Goal: Information Seeking & Learning: Find specific fact

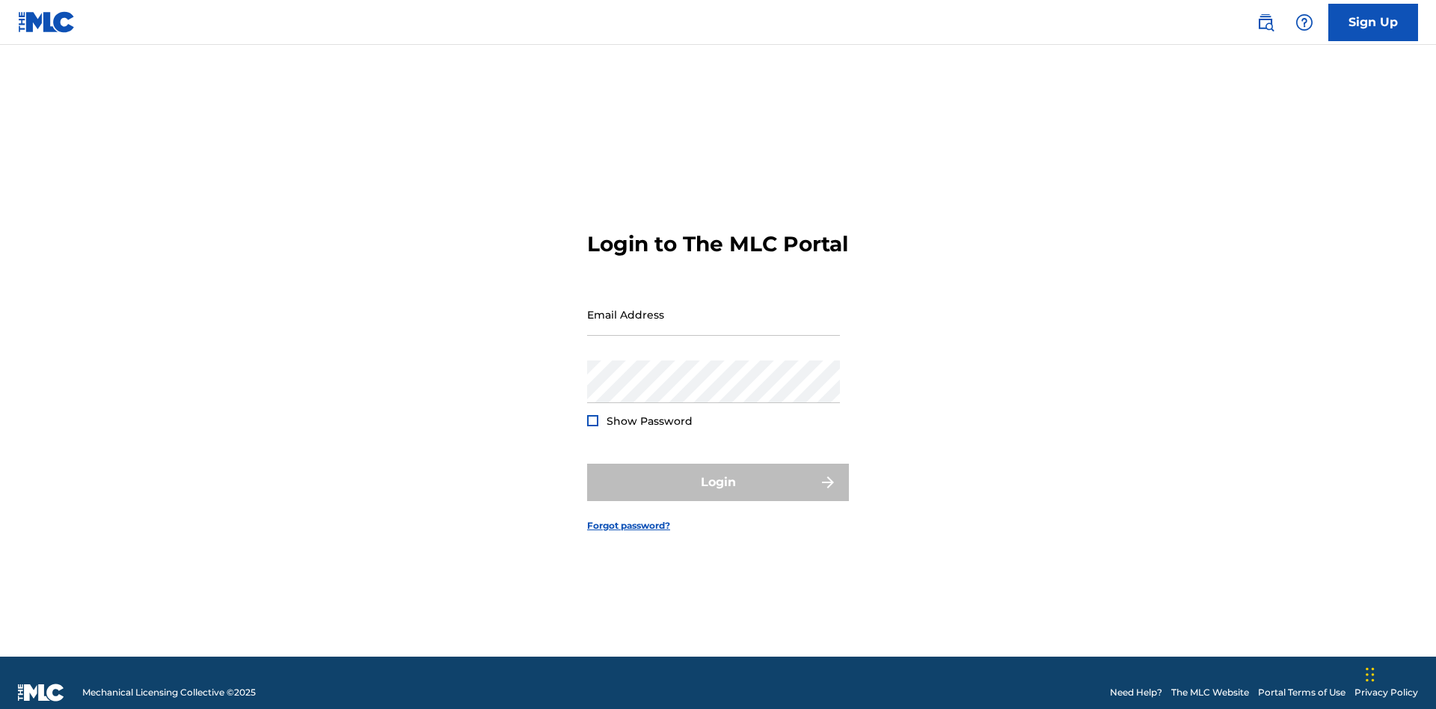
scroll to position [19, 0]
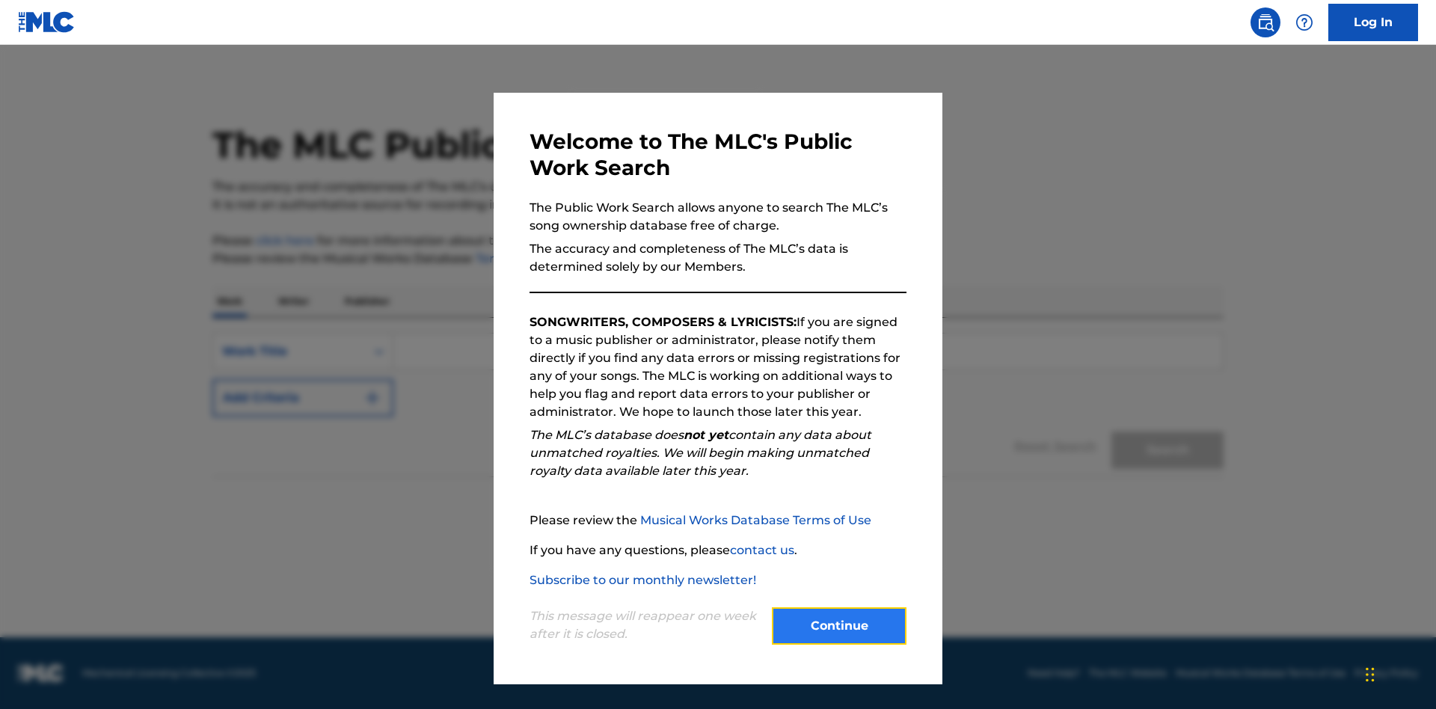
click at [839, 626] on button "Continue" at bounding box center [839, 625] width 135 height 37
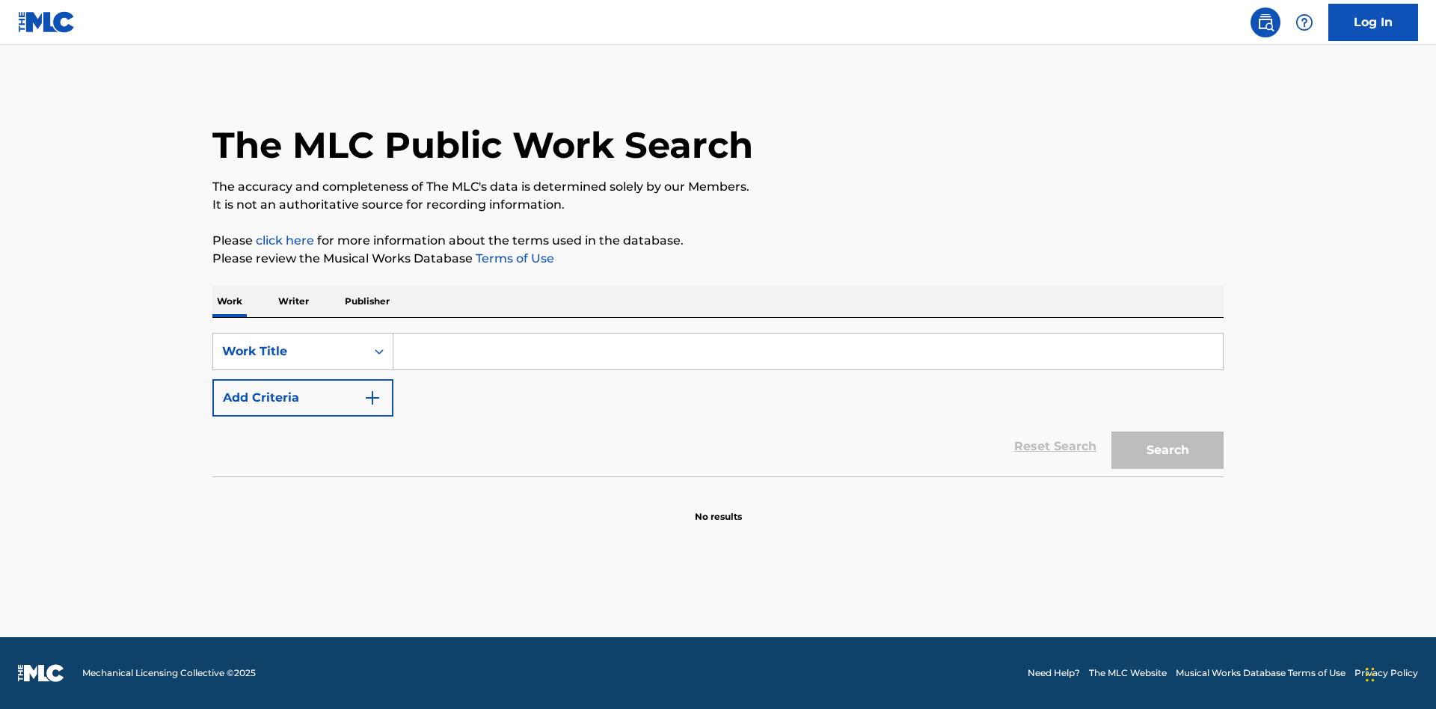
click at [366, 301] on p "Publisher" at bounding box center [367, 301] width 54 height 31
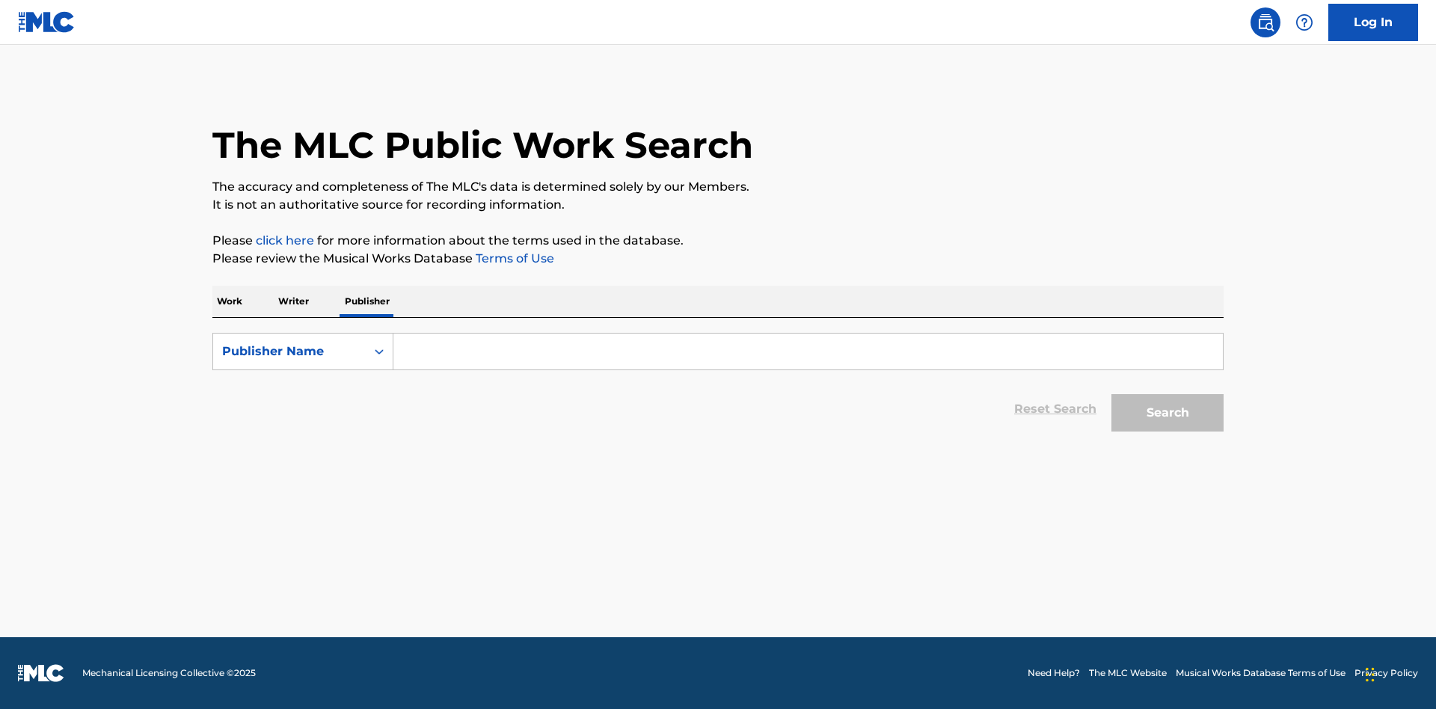
click at [807, 351] on input "Search Form" at bounding box center [807, 351] width 829 height 36
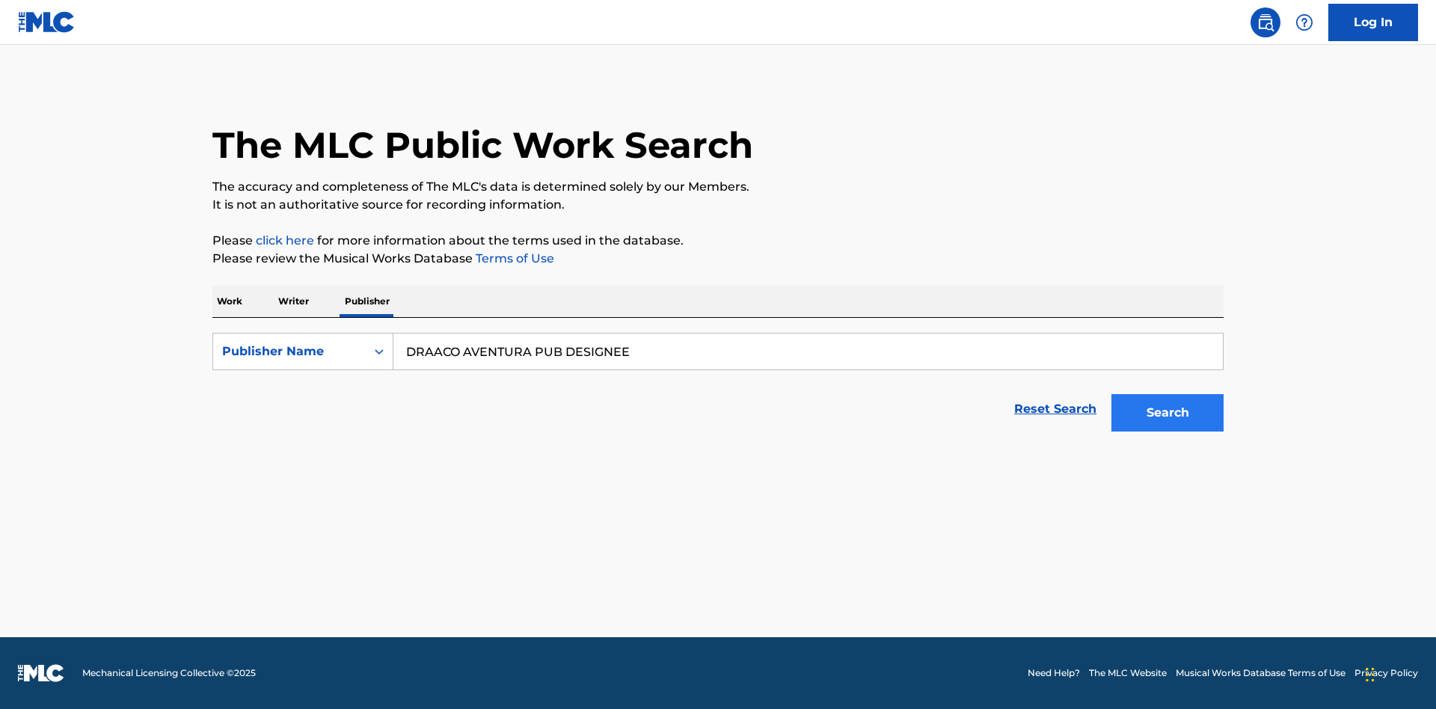
type input "DRAACO AVENTURA PUB DESIGNEE"
click at [1167, 413] on button "Search" at bounding box center [1167, 412] width 112 height 37
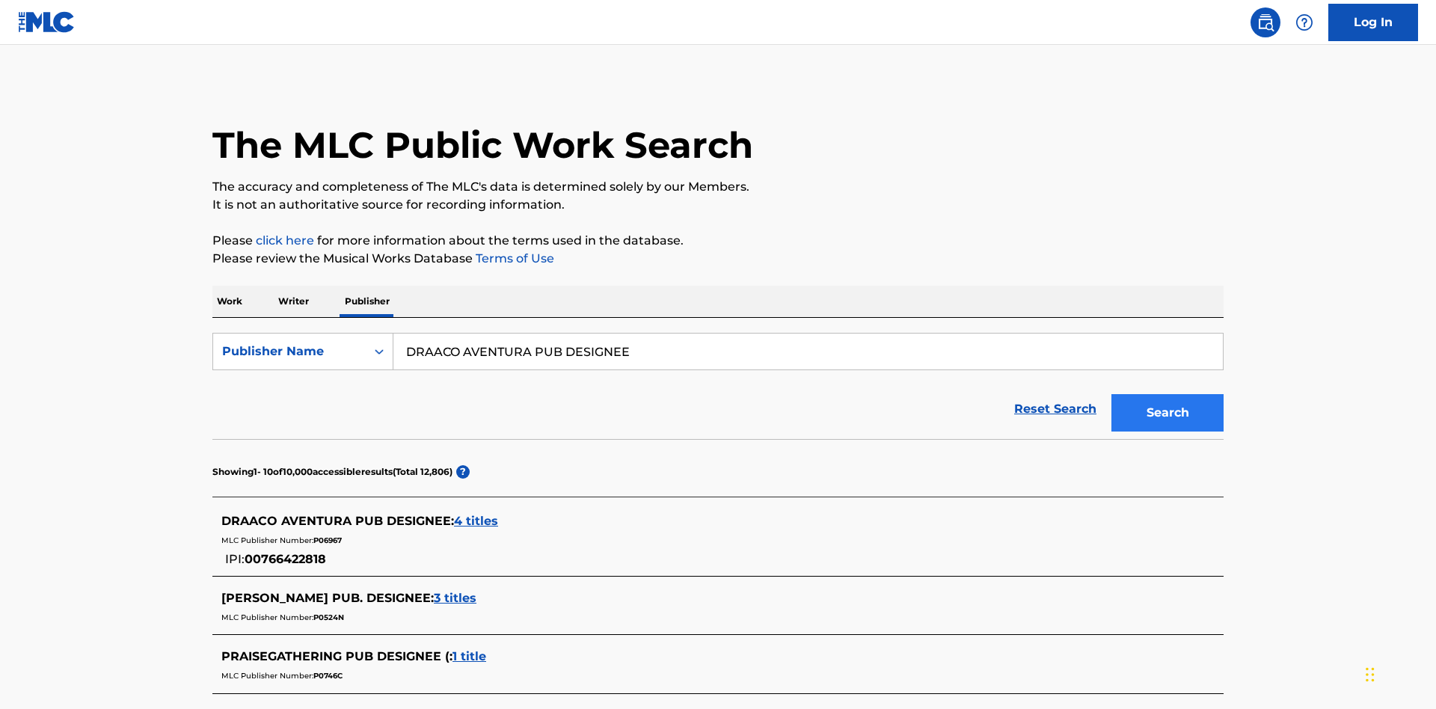
scroll to position [424, 0]
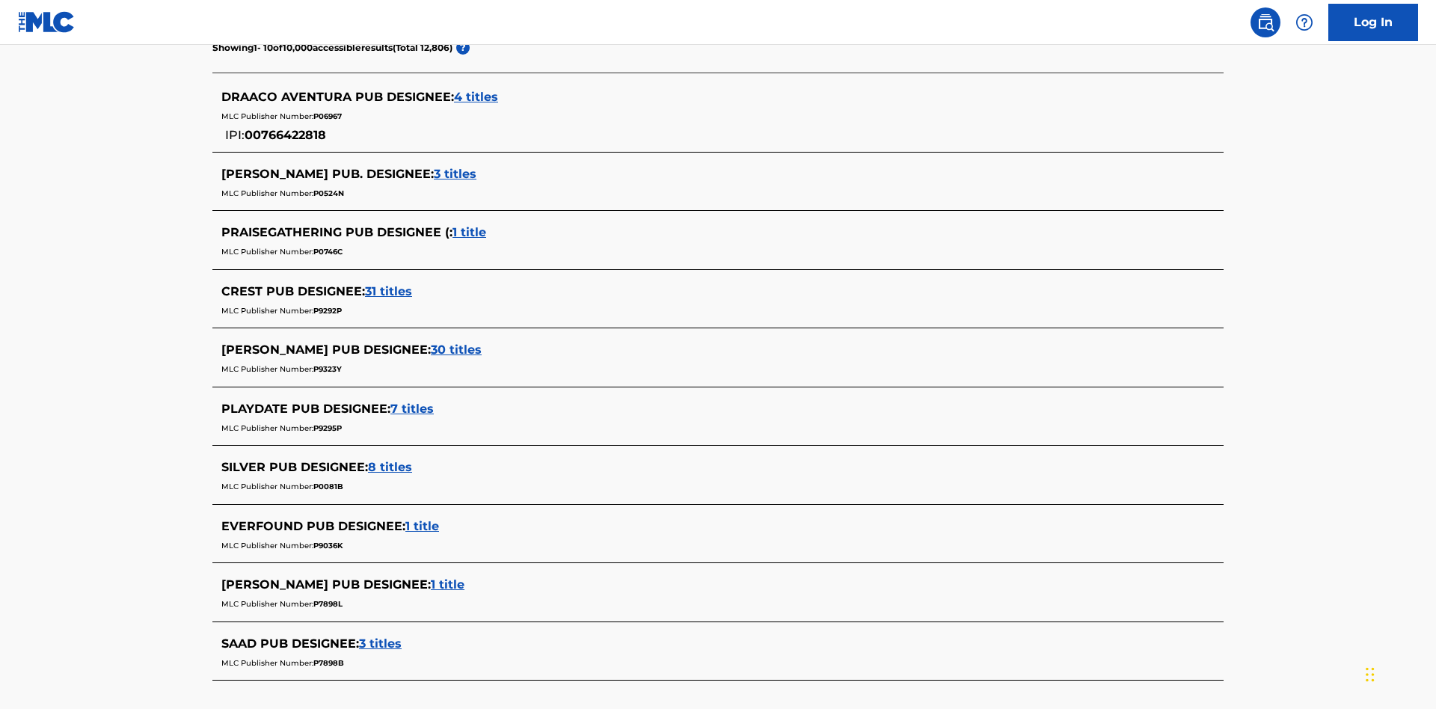
click at [476, 97] on span "4 titles" at bounding box center [476, 97] width 44 height 14
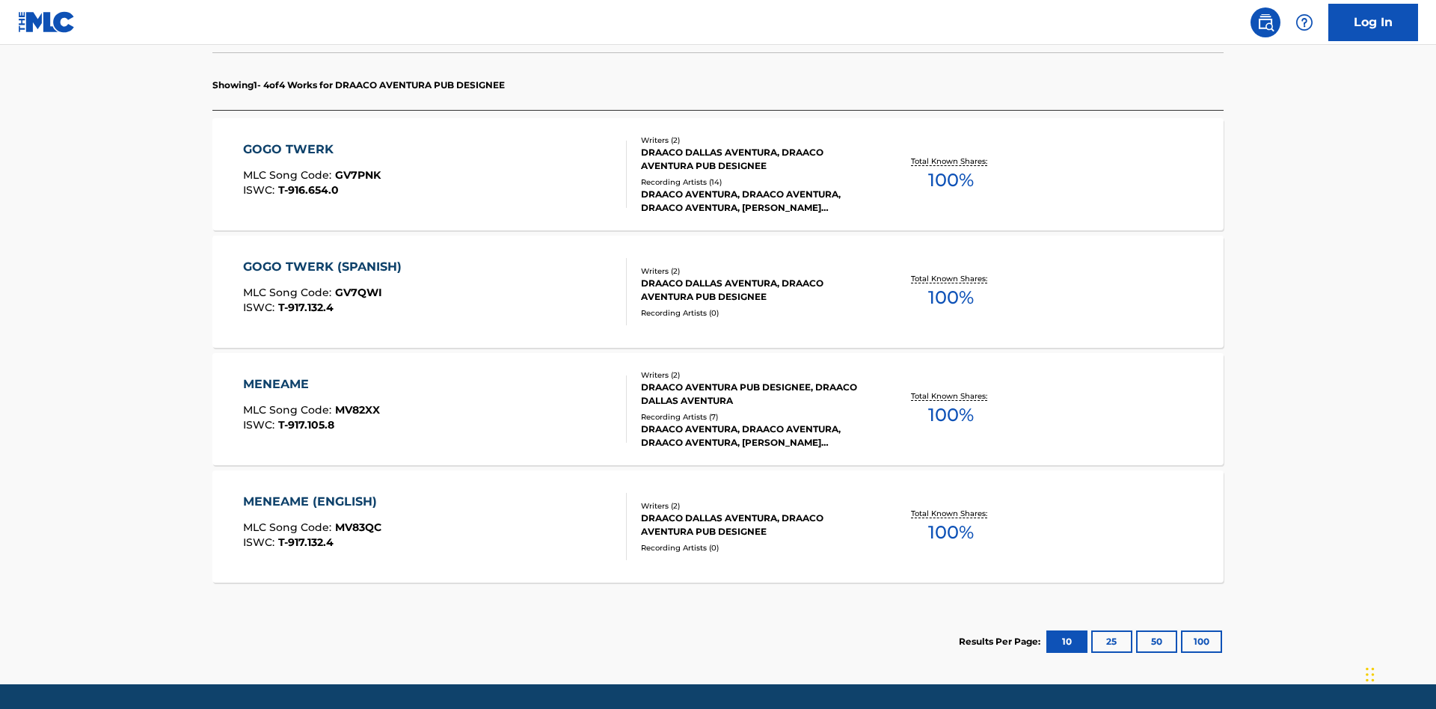
scroll to position [471, 0]
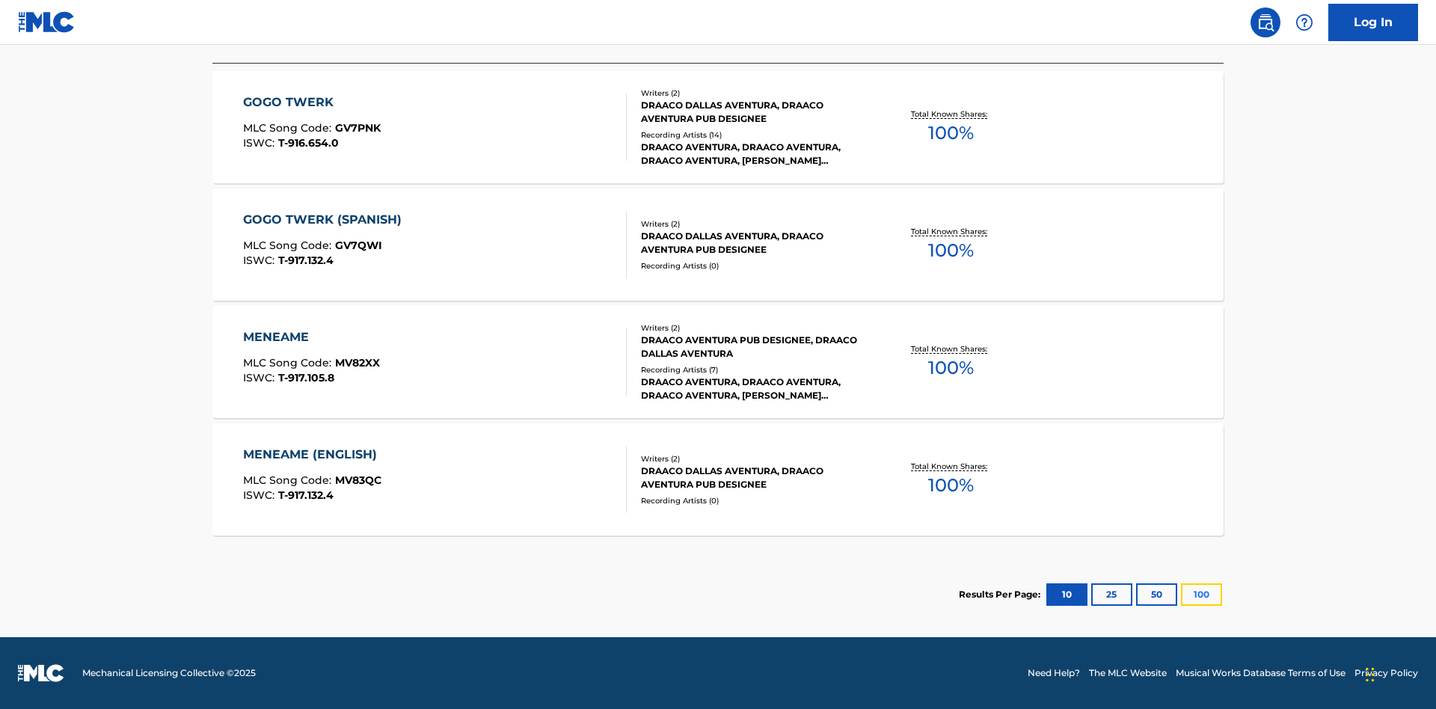
click at [1181, 594] on button "100" at bounding box center [1201, 594] width 41 height 22
click at [310, 337] on div "MENEAME" at bounding box center [311, 337] width 137 height 18
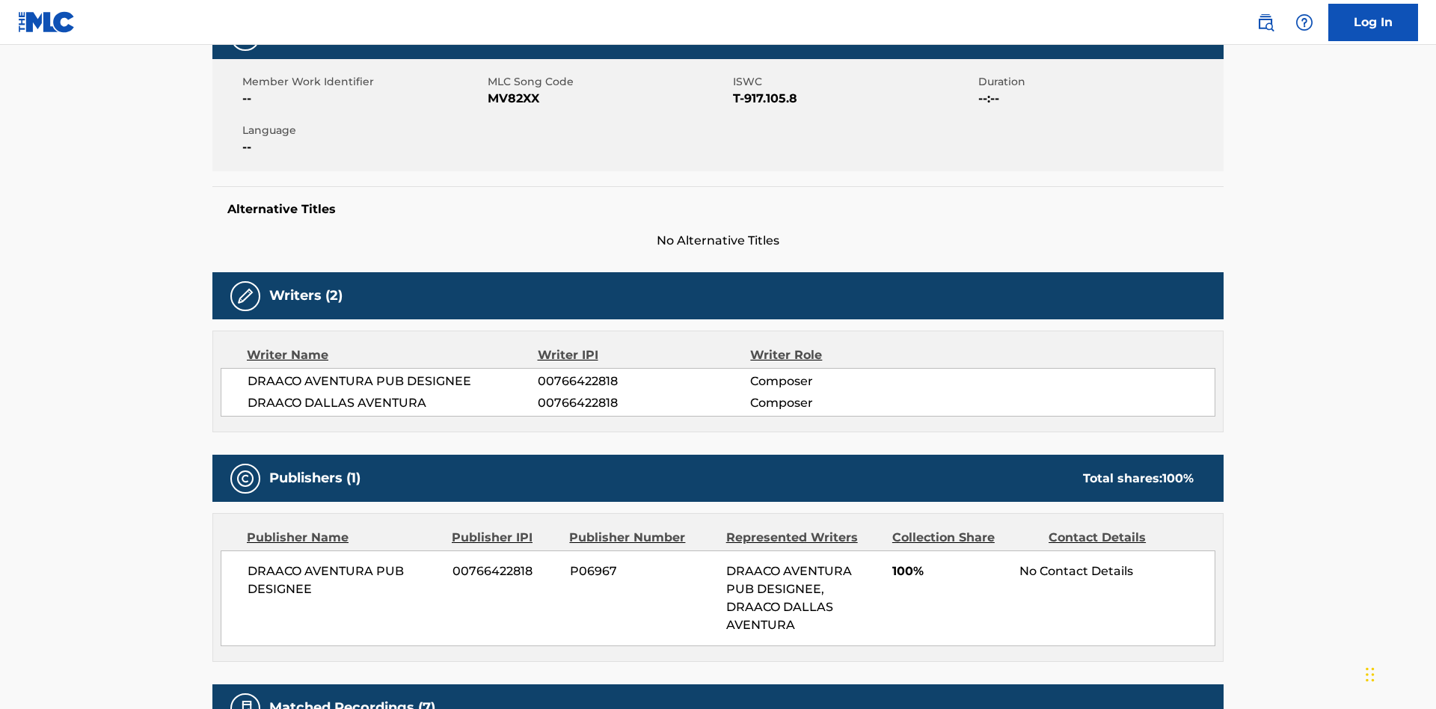
scroll to position [11, 0]
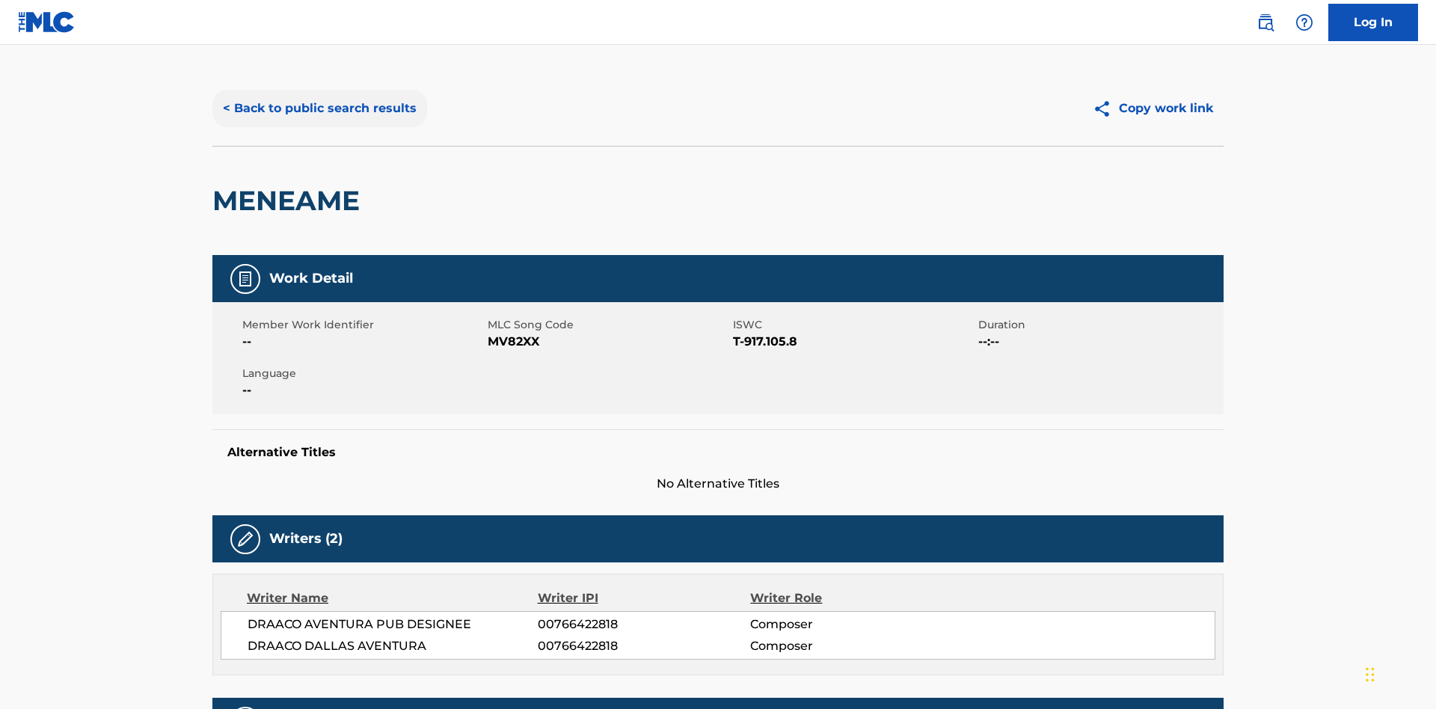
click at [318, 108] on button "< Back to public search results" at bounding box center [319, 108] width 215 height 37
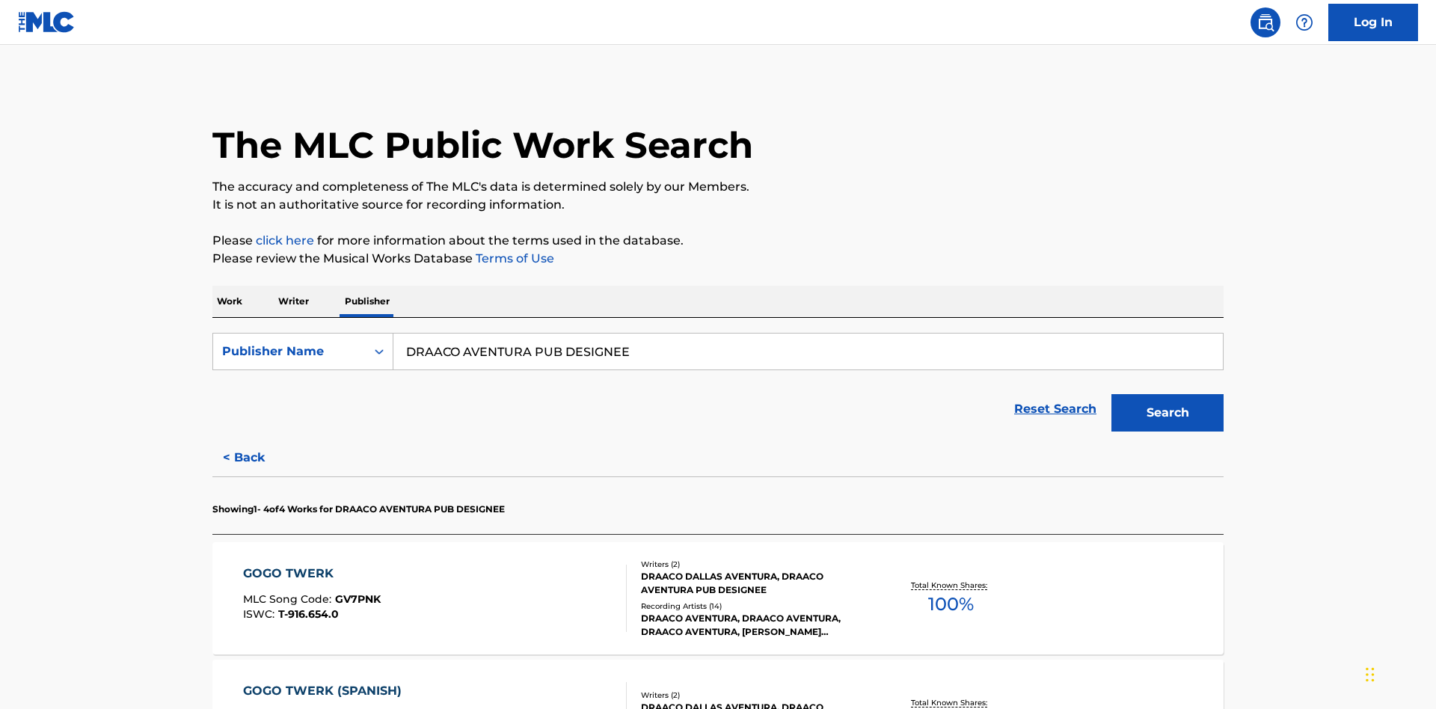
scroll to position [247, 0]
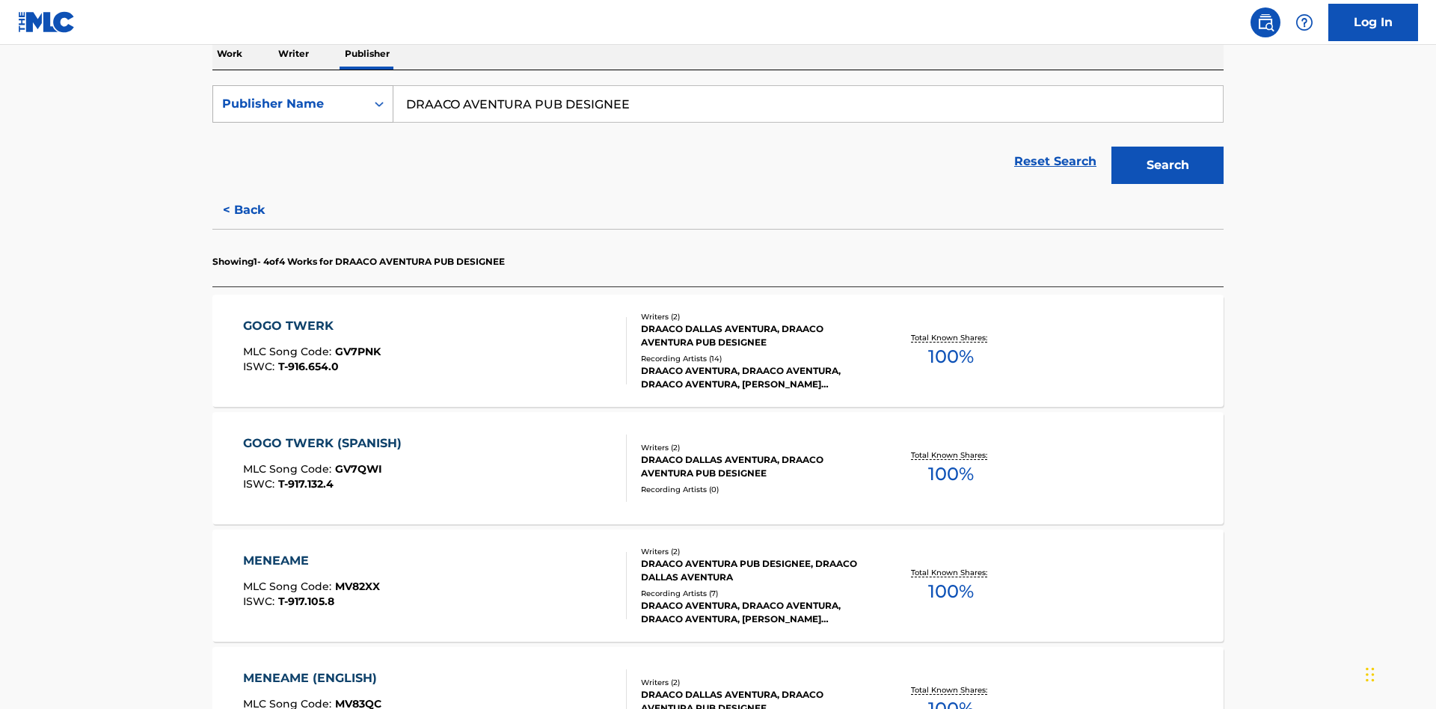
click at [289, 104] on div "Publisher Name" at bounding box center [289, 104] width 135 height 18
click at [303, 141] on div "Publisher IPI" at bounding box center [302, 141] width 179 height 37
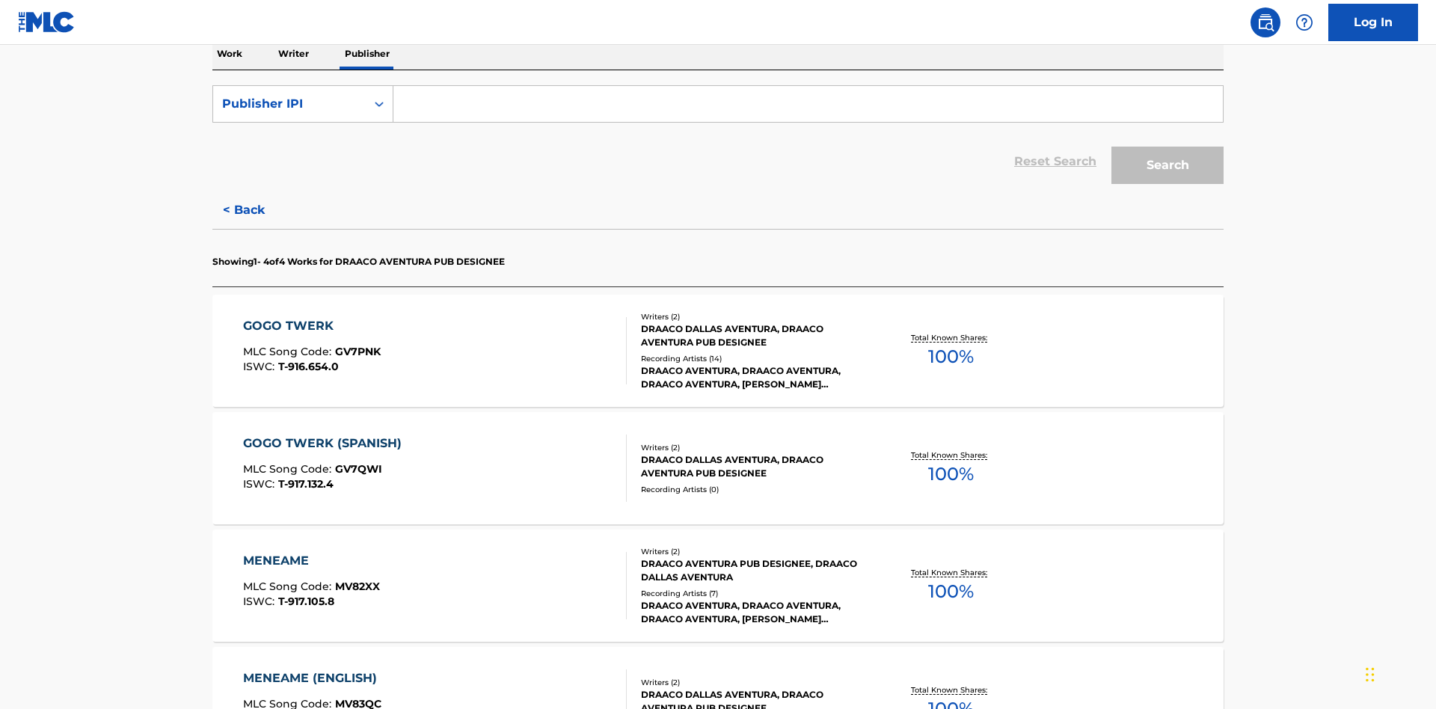
scroll to position [244, 0]
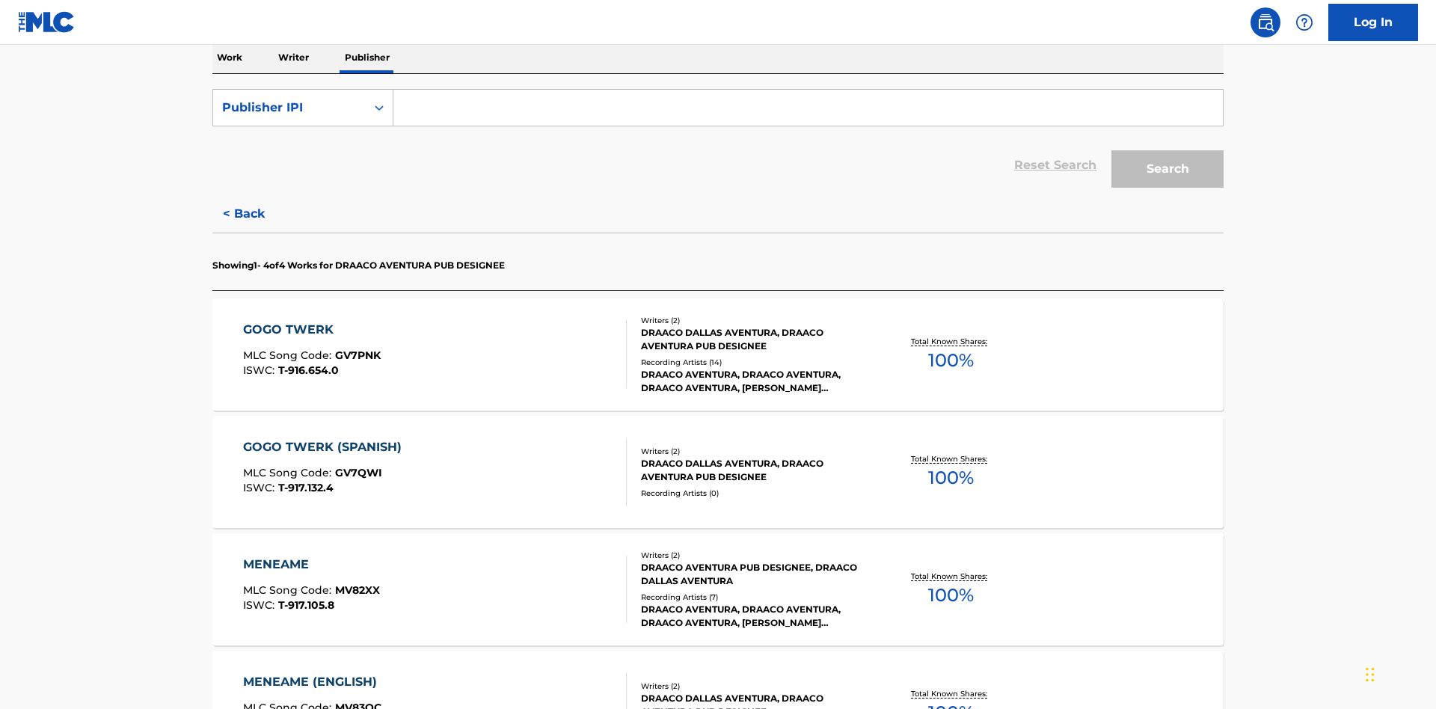
click at [807, 108] on input "Search Form" at bounding box center [807, 108] width 829 height 36
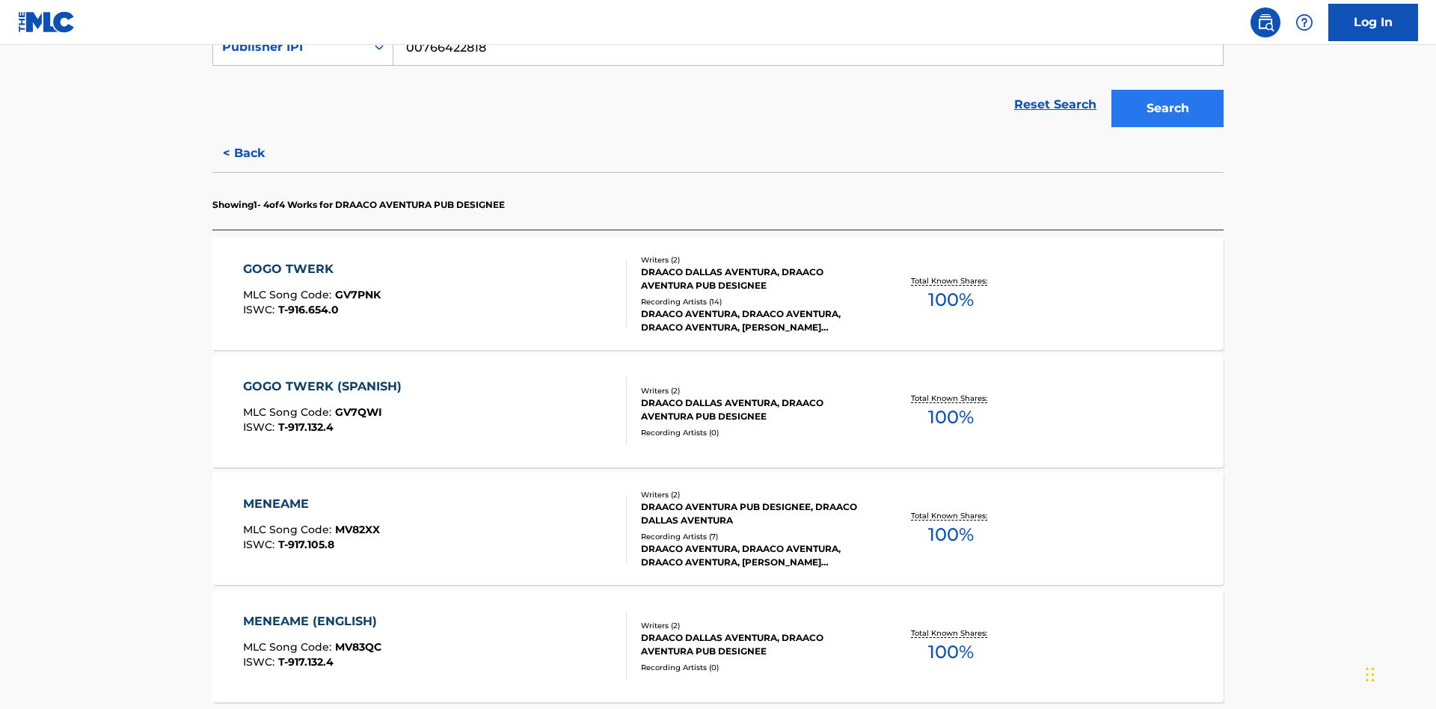
type input "00766422818"
click at [1167, 108] on button "Search" at bounding box center [1167, 108] width 112 height 37
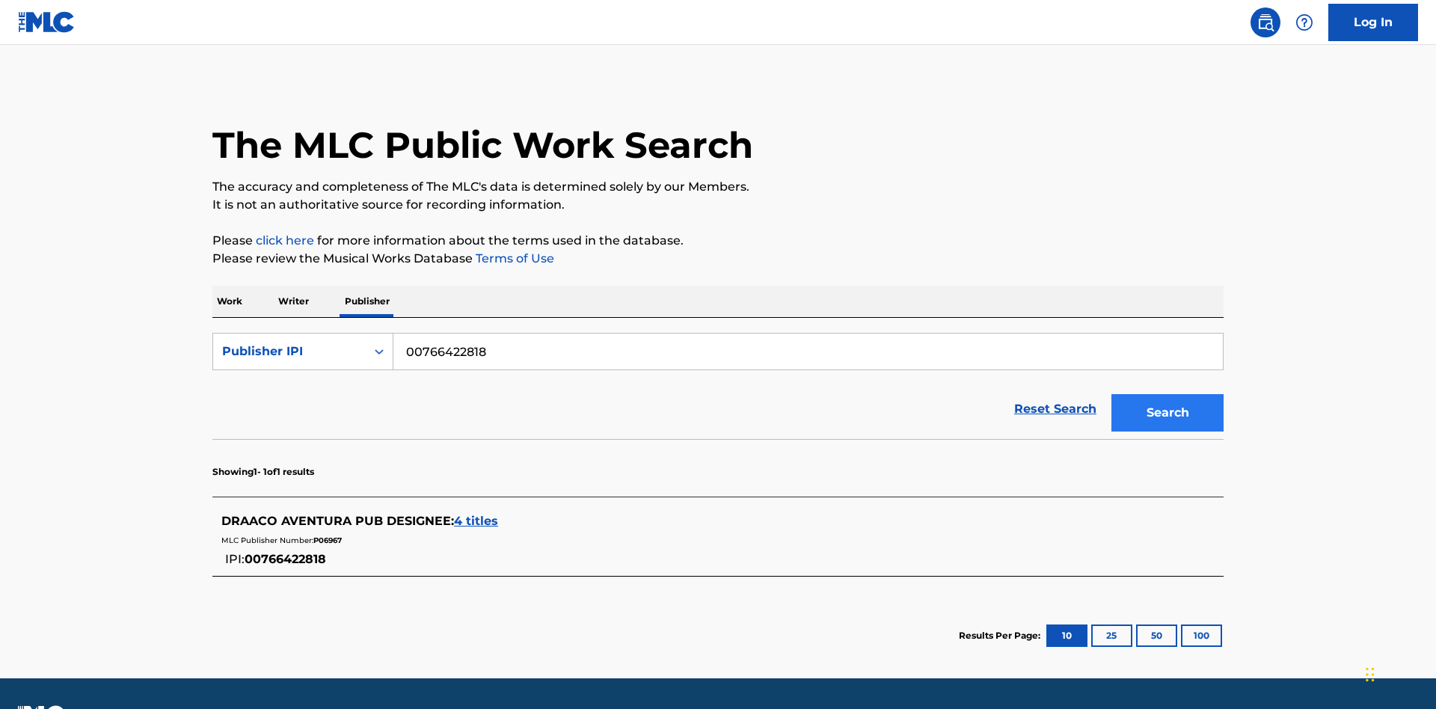
scroll to position [41, 0]
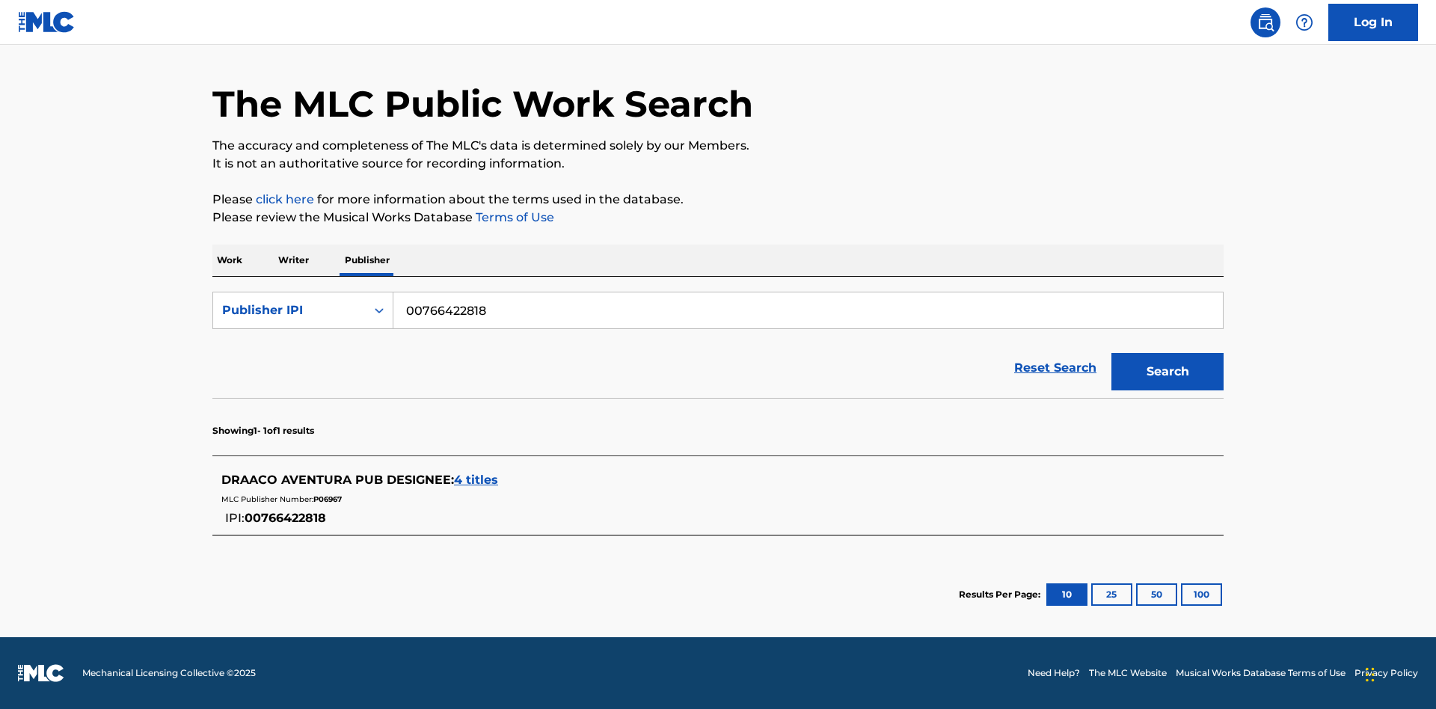
click at [476, 480] on span "4 titles" at bounding box center [476, 480] width 44 height 14
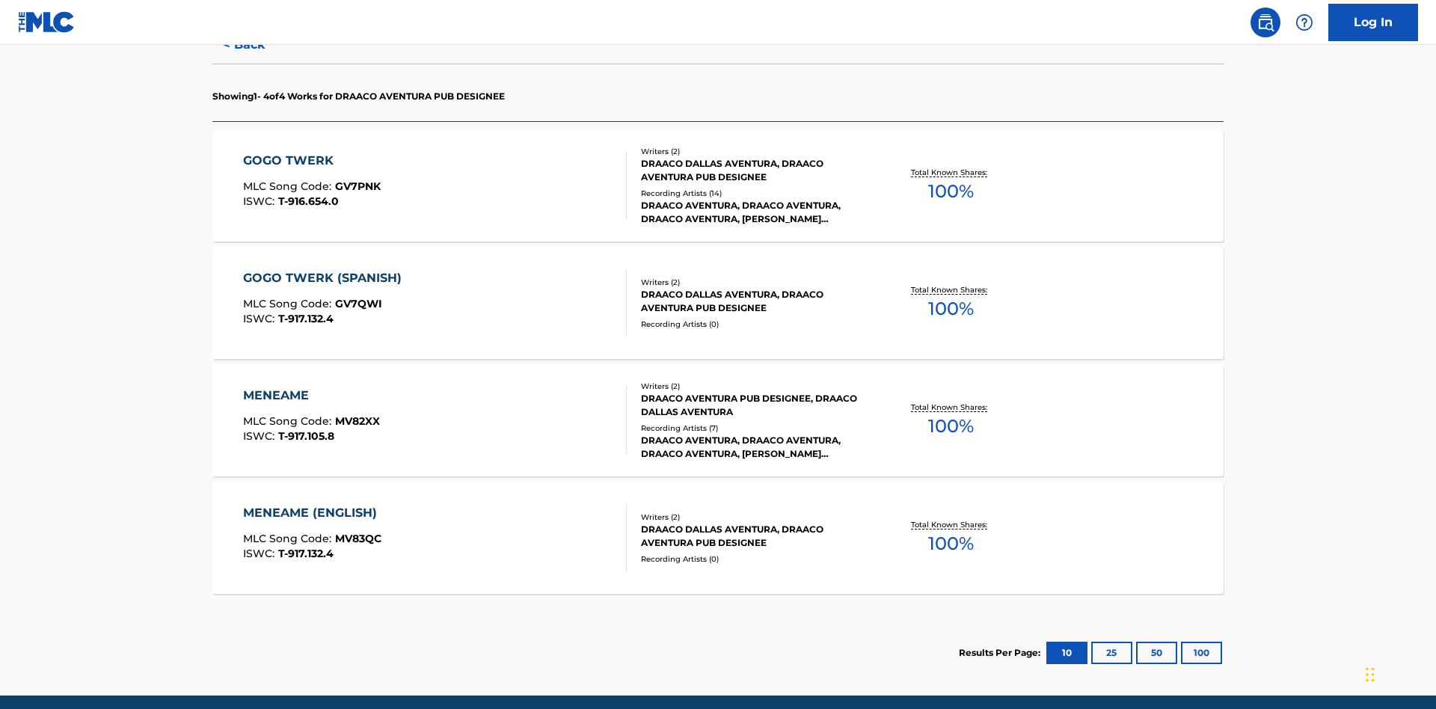
scroll to position [471, 0]
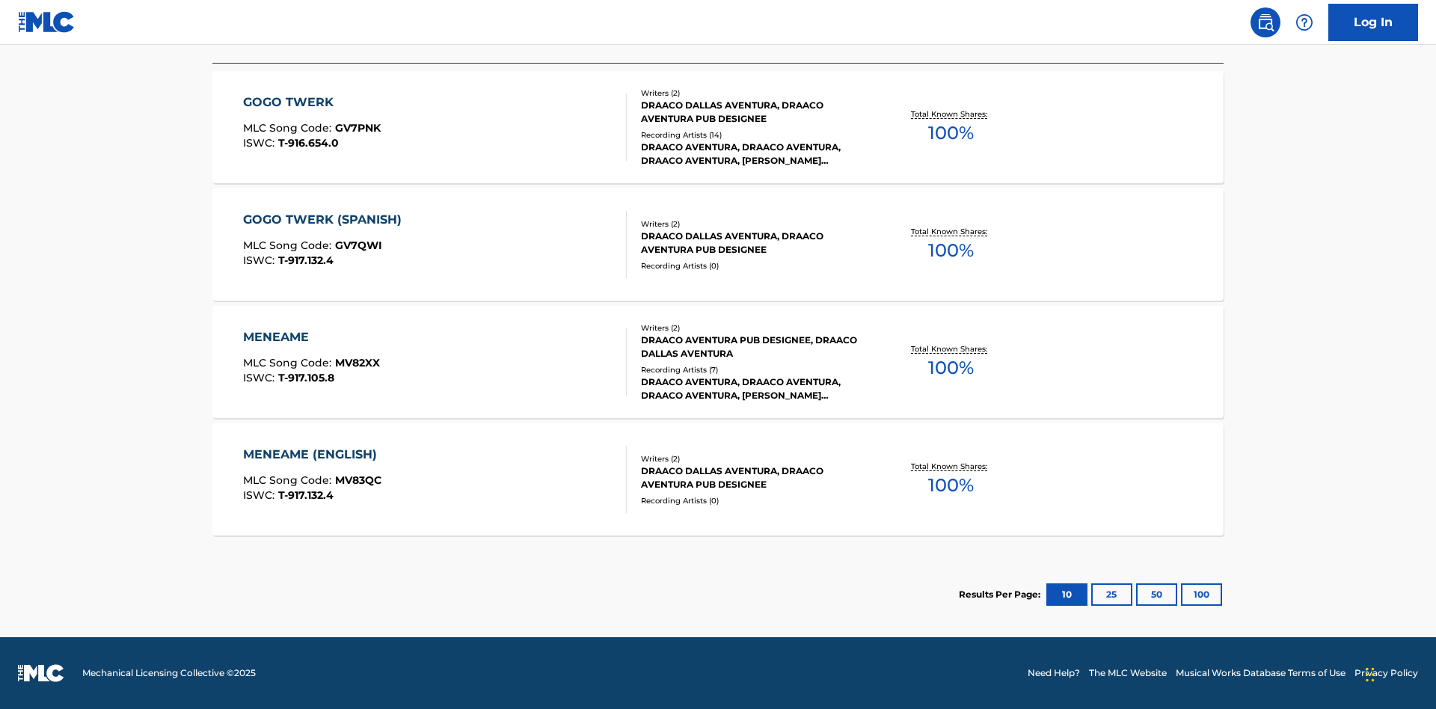
click at [310, 337] on div "MENEAME" at bounding box center [311, 337] width 137 height 18
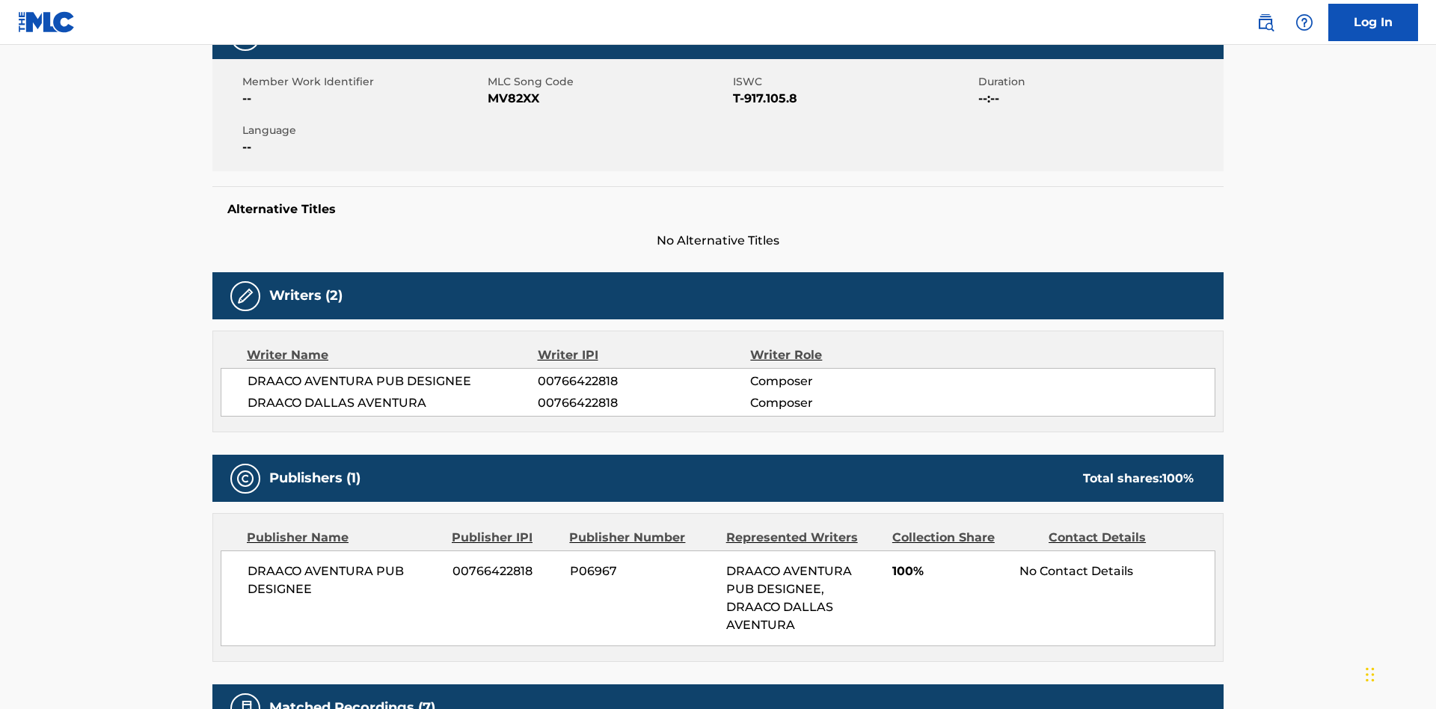
scroll to position [11, 0]
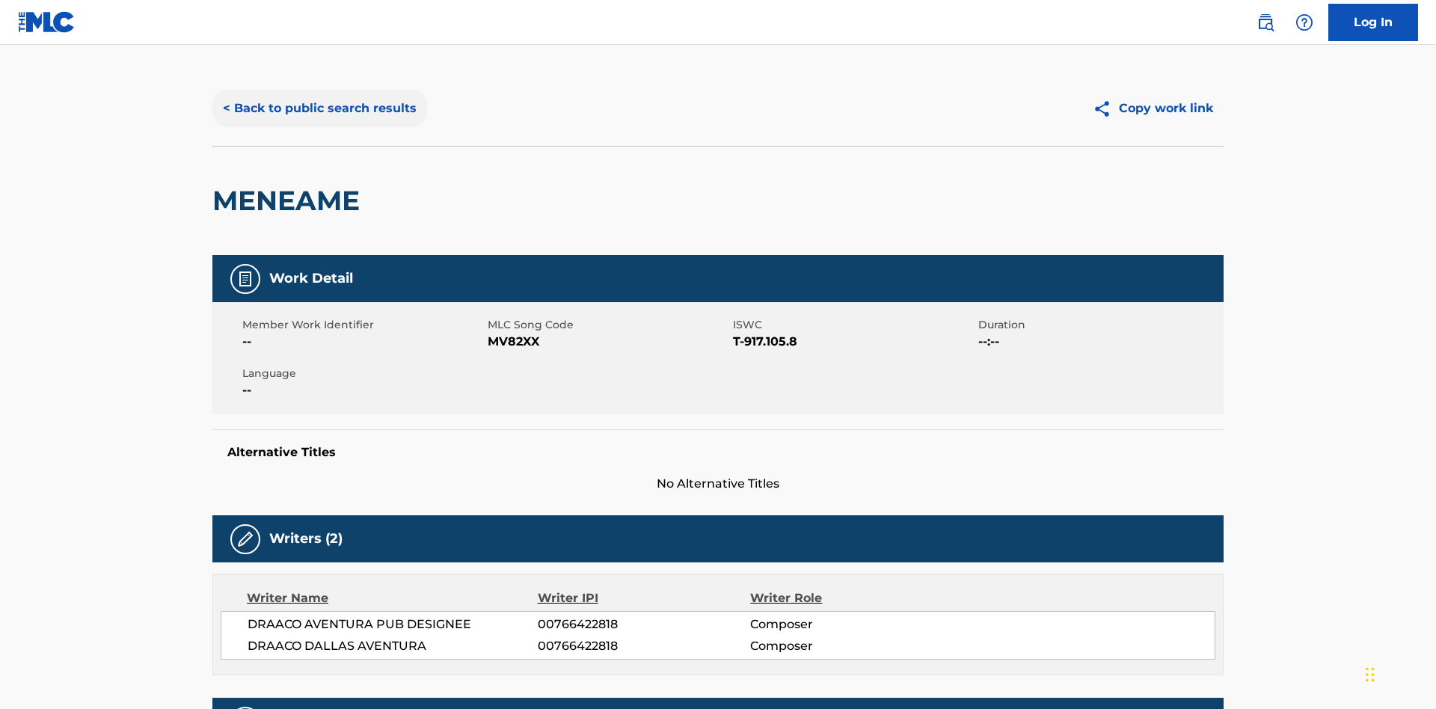
click at [318, 108] on button "< Back to public search results" at bounding box center [319, 108] width 215 height 37
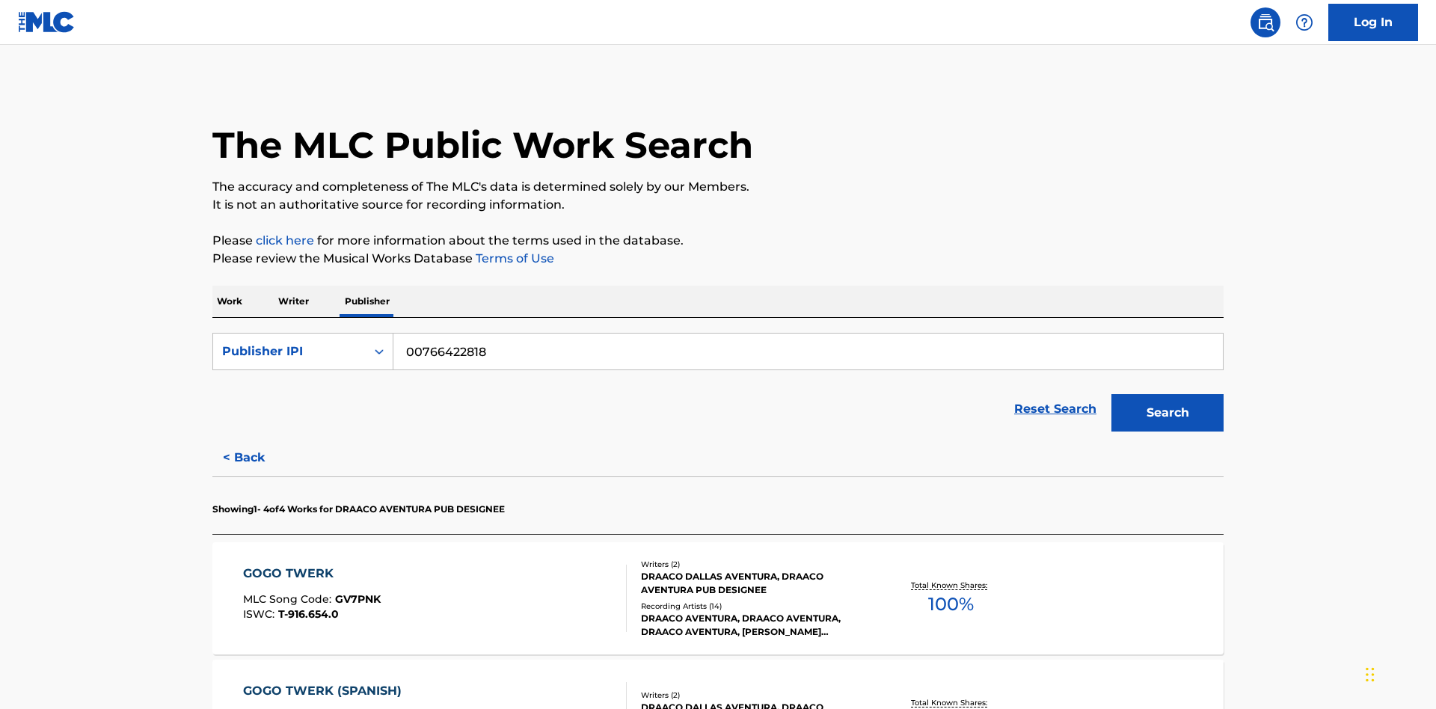
scroll to position [247, 0]
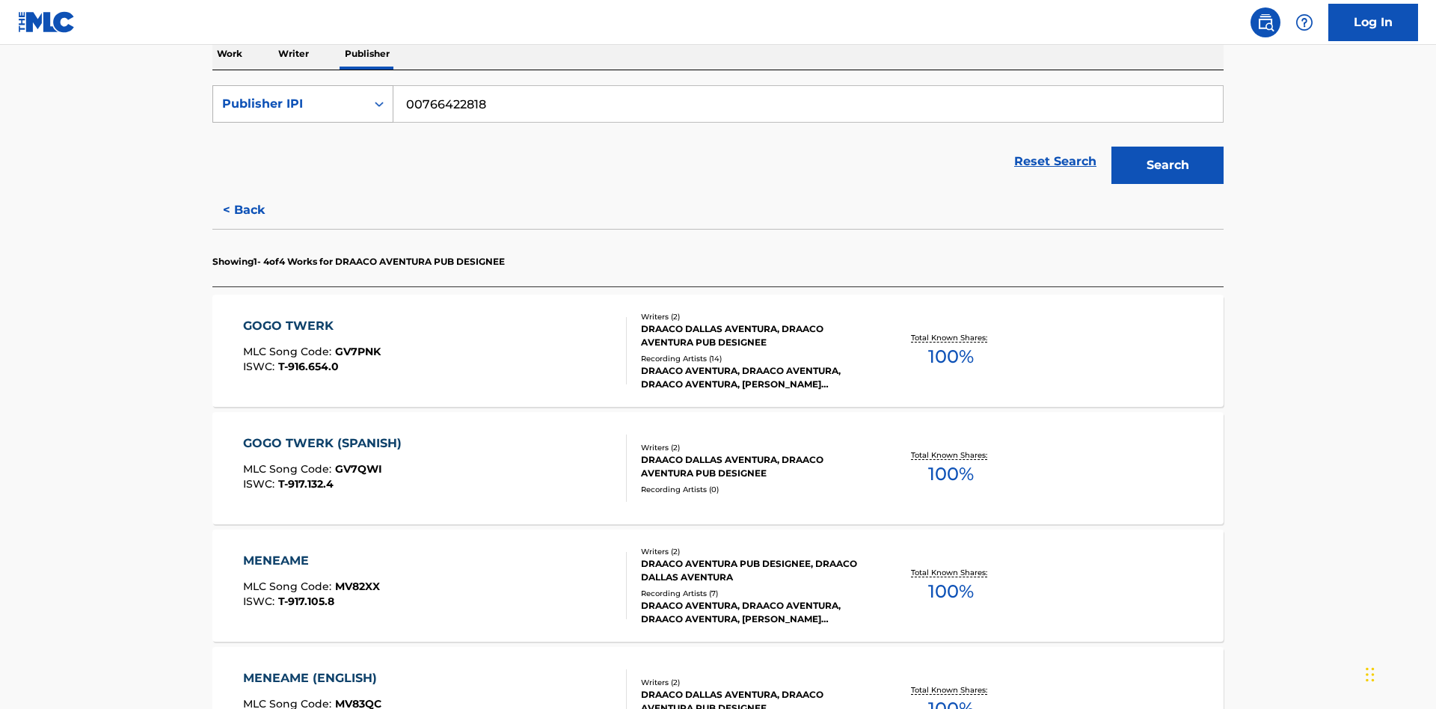
click at [289, 104] on div "Publisher IPI" at bounding box center [289, 104] width 135 height 18
click at [303, 179] on div "MLC Publisher Number" at bounding box center [302, 178] width 179 height 37
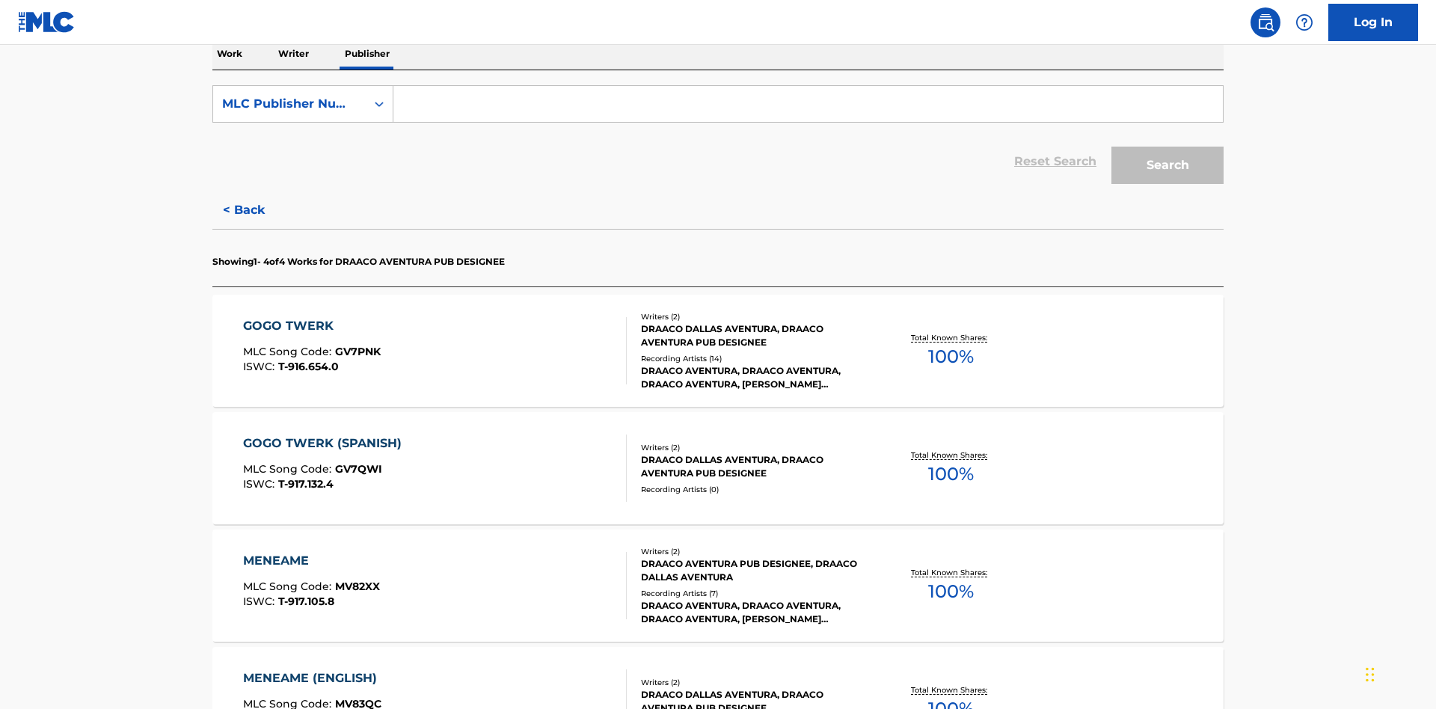
scroll to position [244, 0]
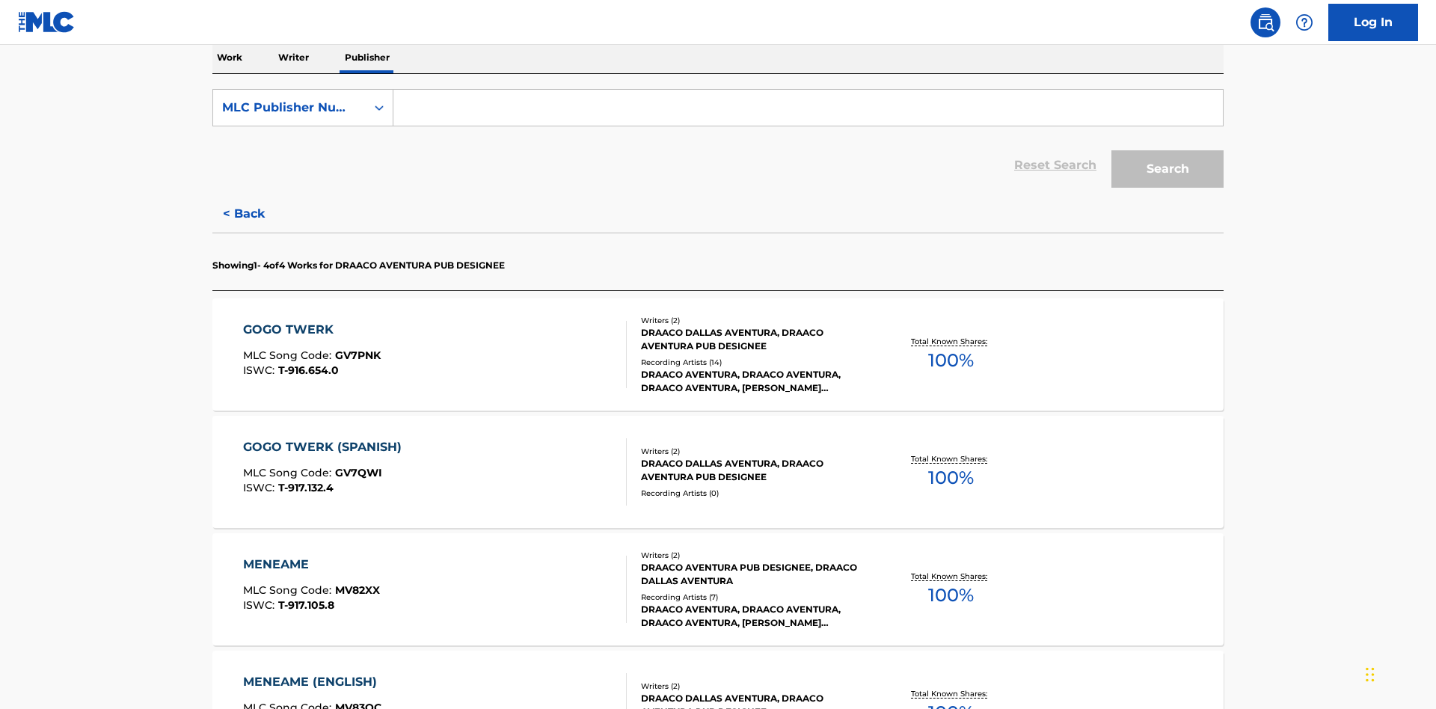
click at [807, 108] on input "Search Form" at bounding box center [807, 108] width 829 height 36
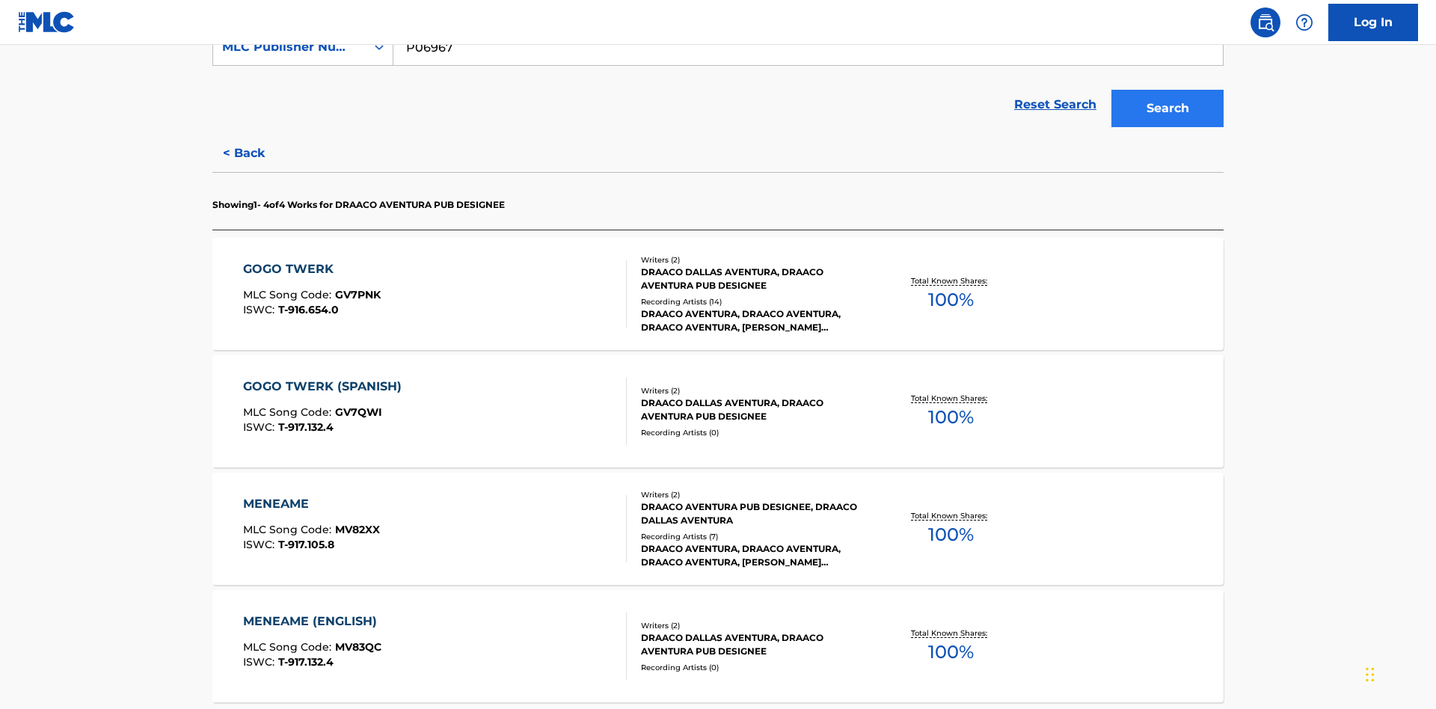
type input "P06967"
click at [1167, 108] on button "Search" at bounding box center [1167, 108] width 112 height 37
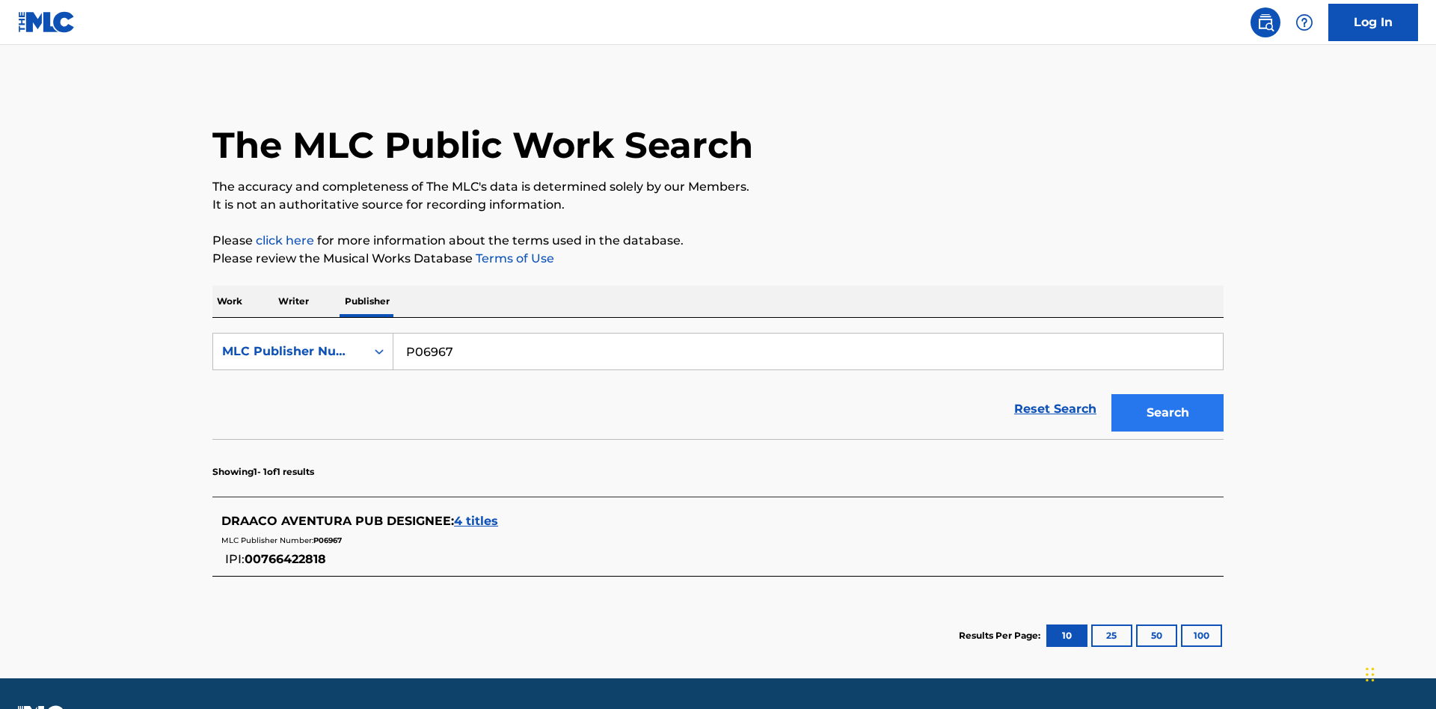
scroll to position [41, 0]
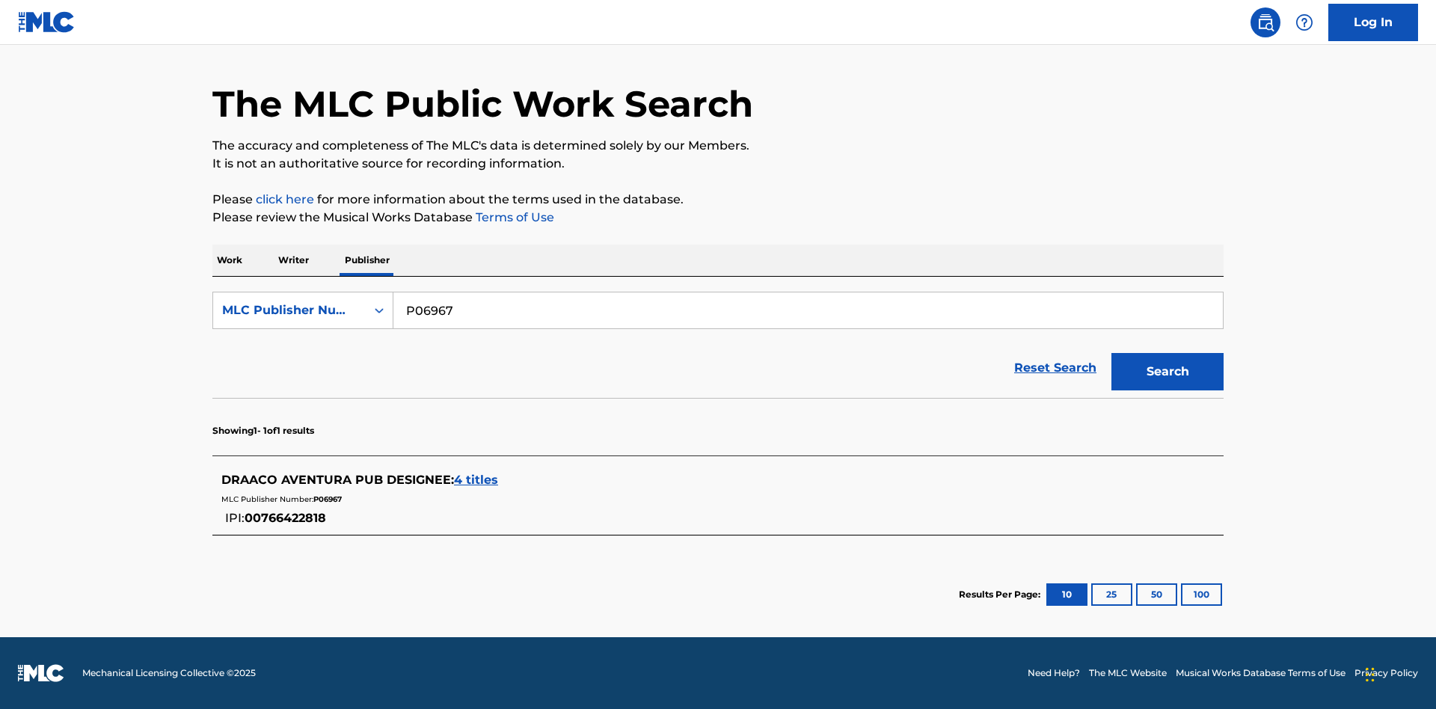
click at [476, 480] on span "4 titles" at bounding box center [476, 480] width 44 height 14
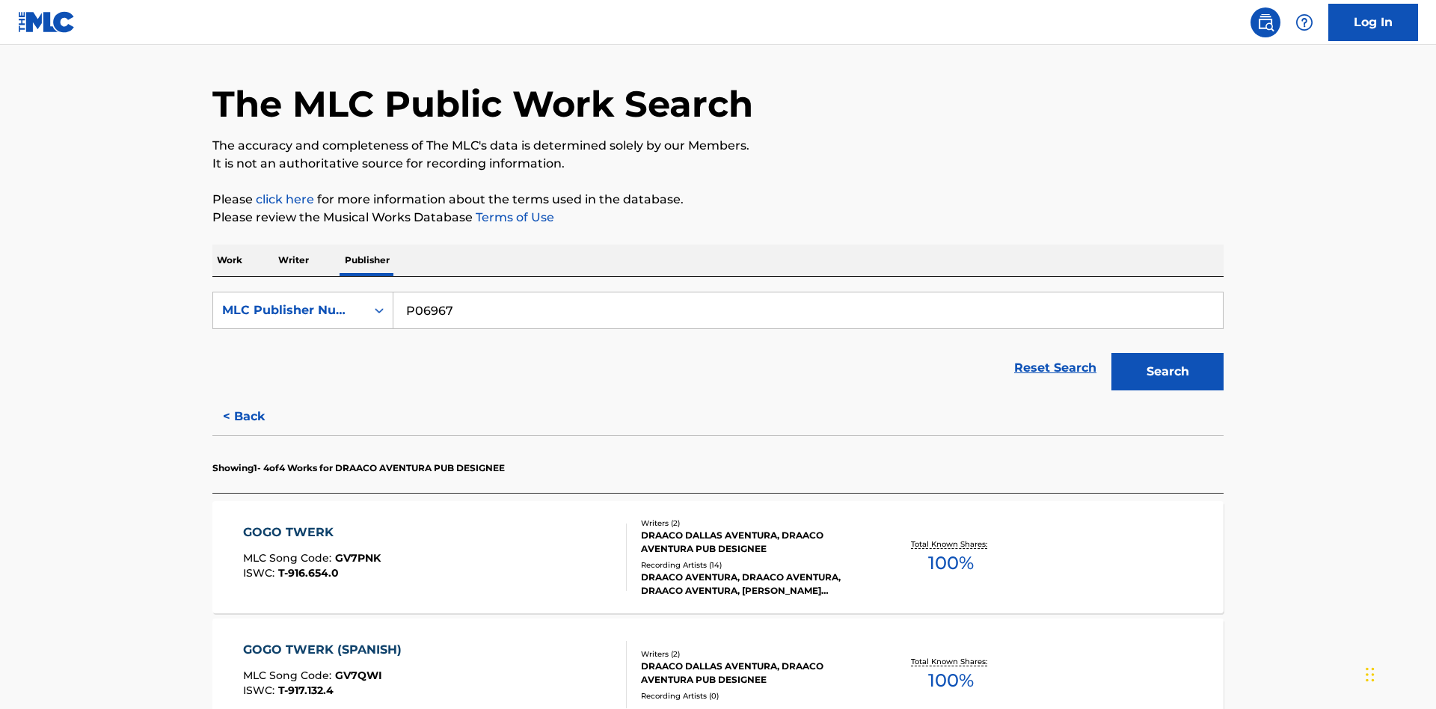
scroll to position [413, 0]
